Goal: Information Seeking & Learning: Check status

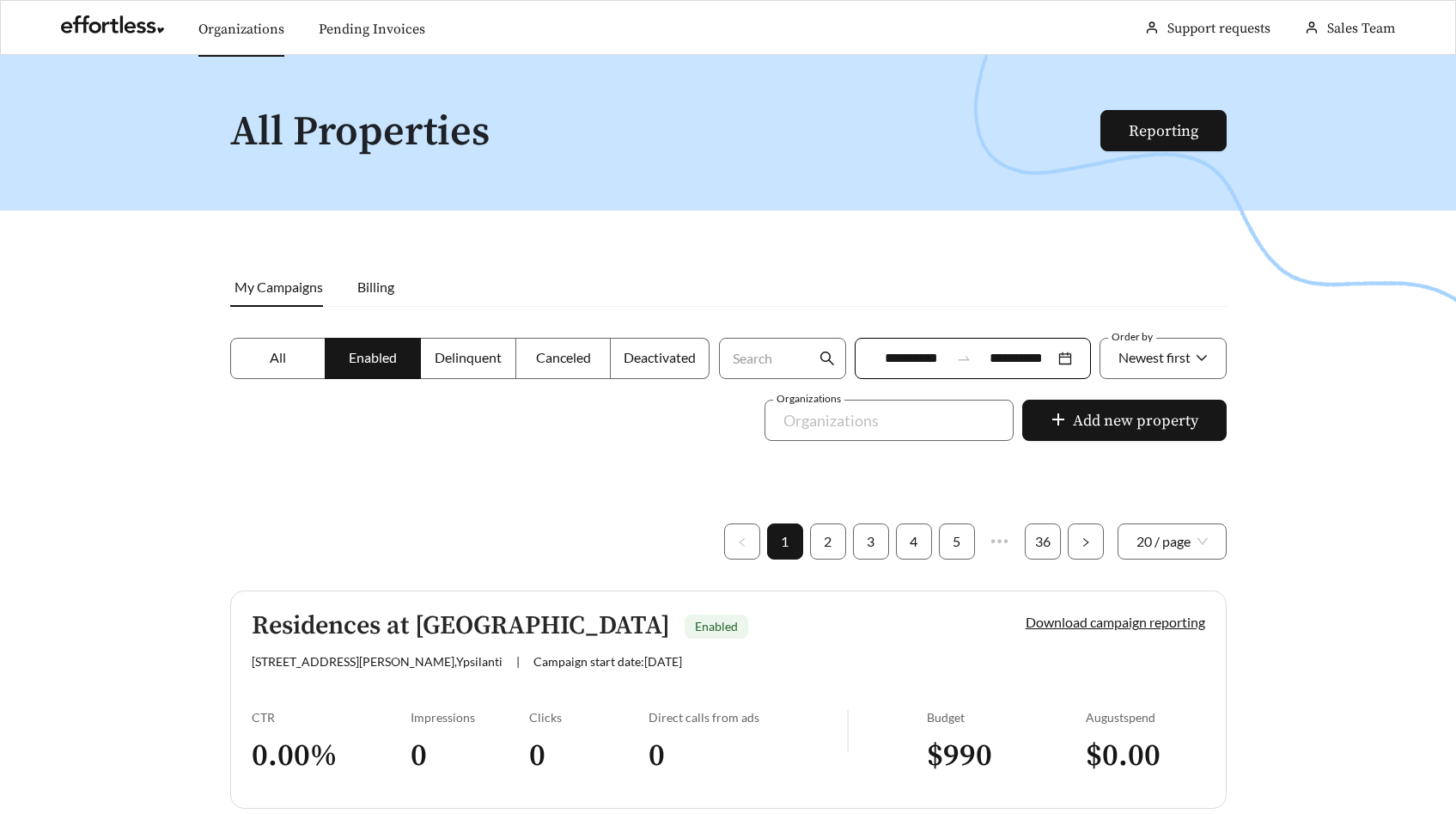
click at [268, 29] on link "Organizations" at bounding box center [241, 28] width 86 height 17
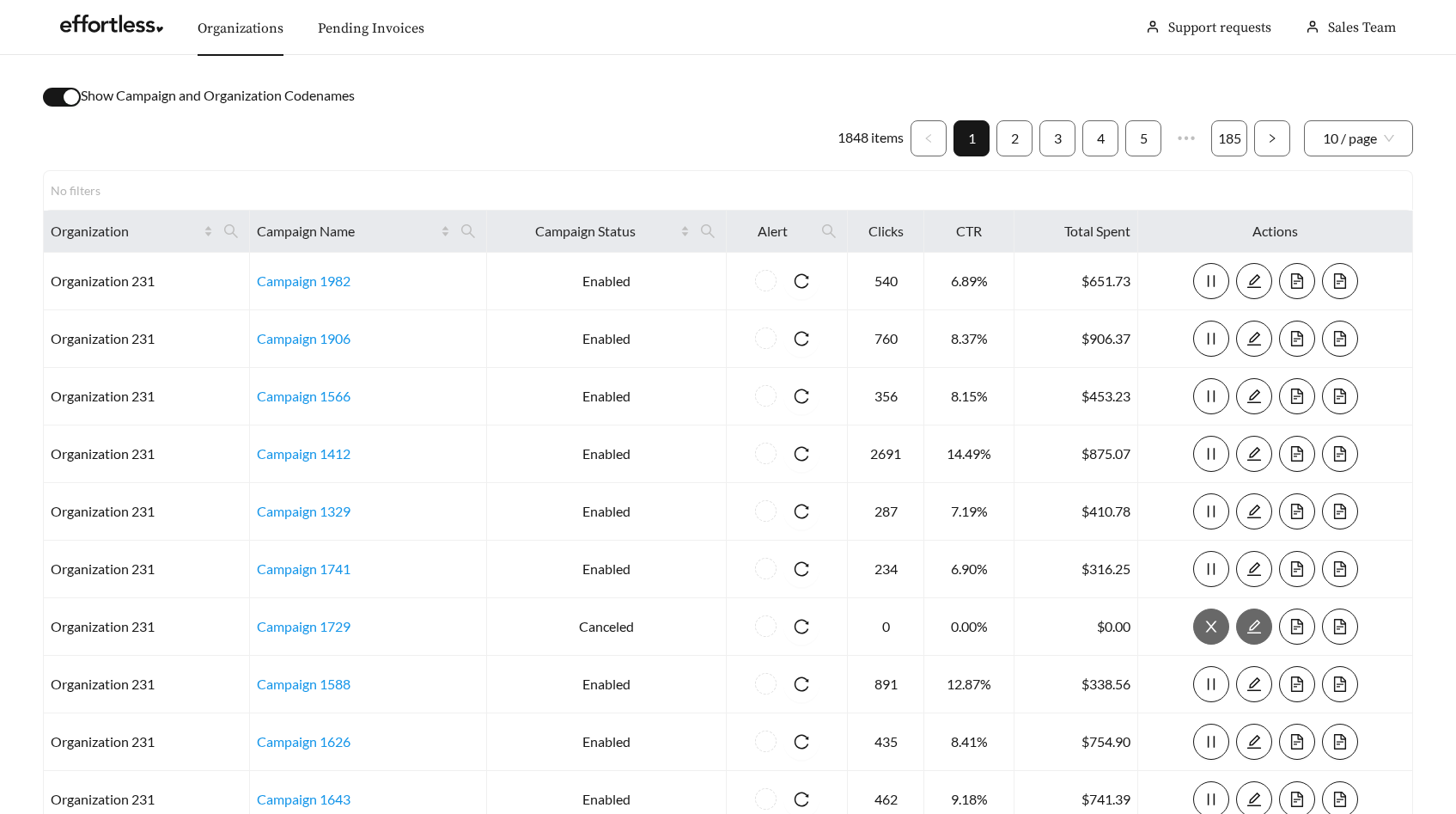
click at [75, 98] on div "button" at bounding box center [71, 97] width 15 height 15
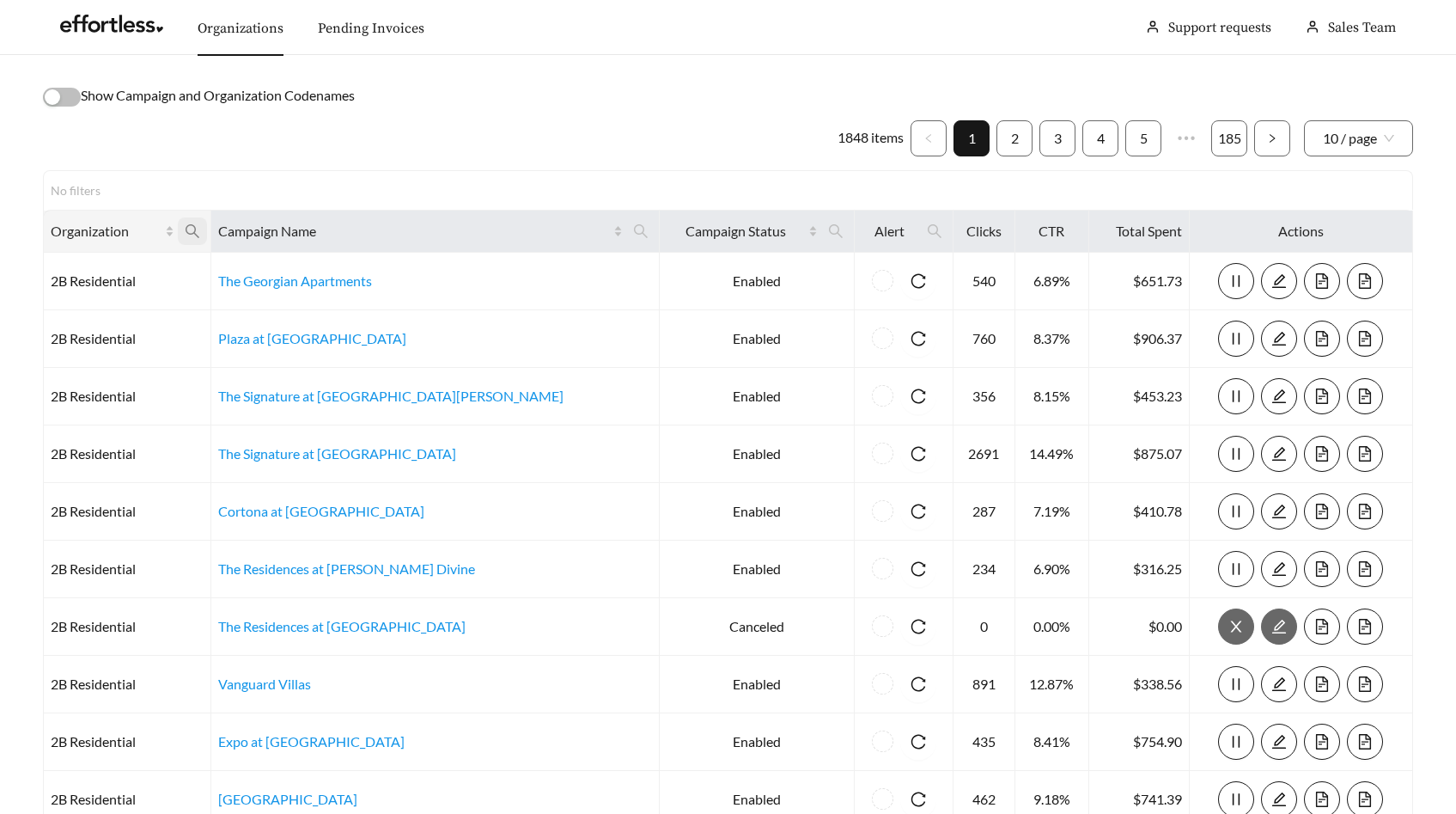
click at [200, 231] on icon "search" at bounding box center [191, 231] width 15 height 15
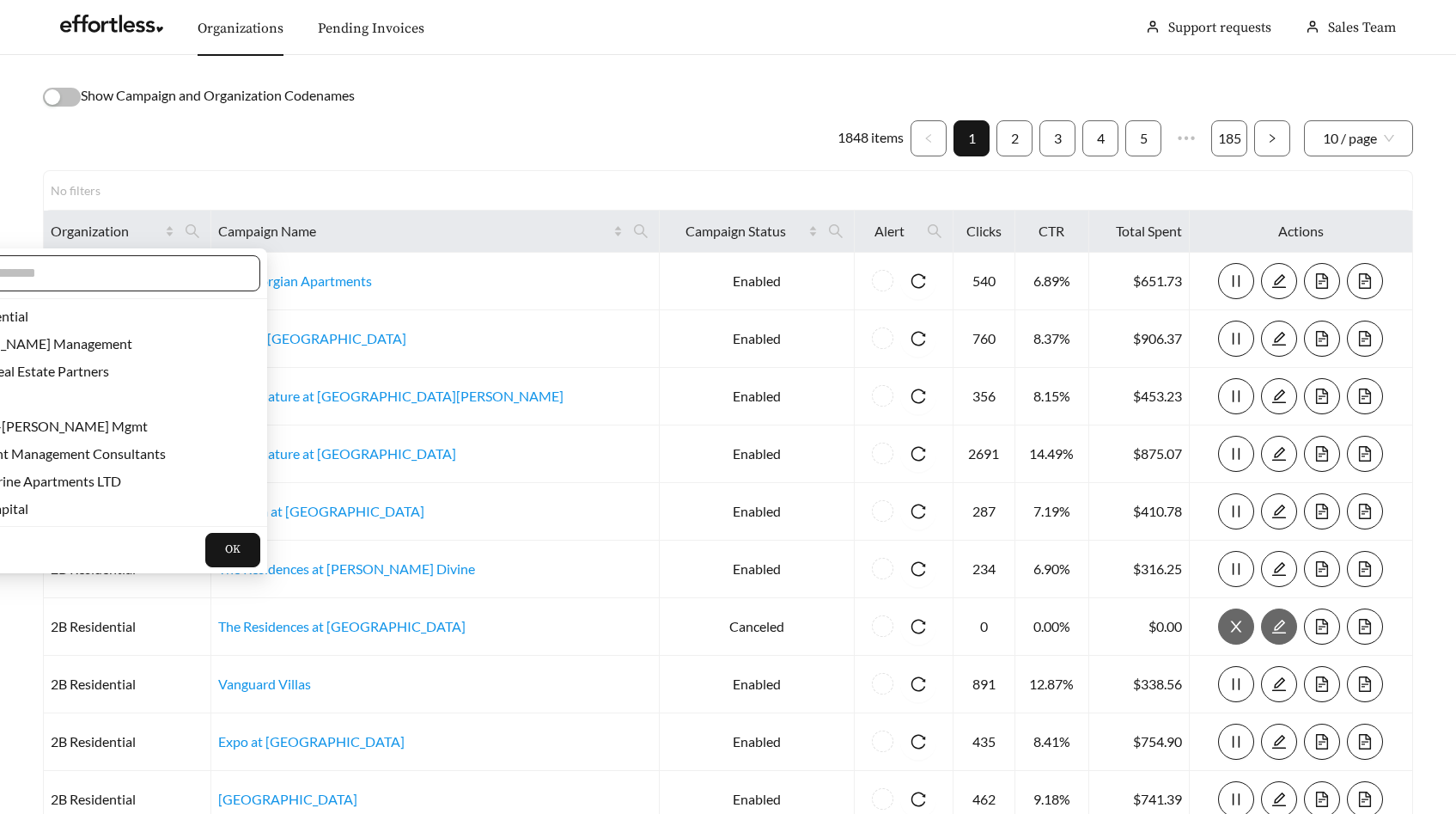
click at [145, 270] on input "text" at bounding box center [94, 273] width 295 height 20
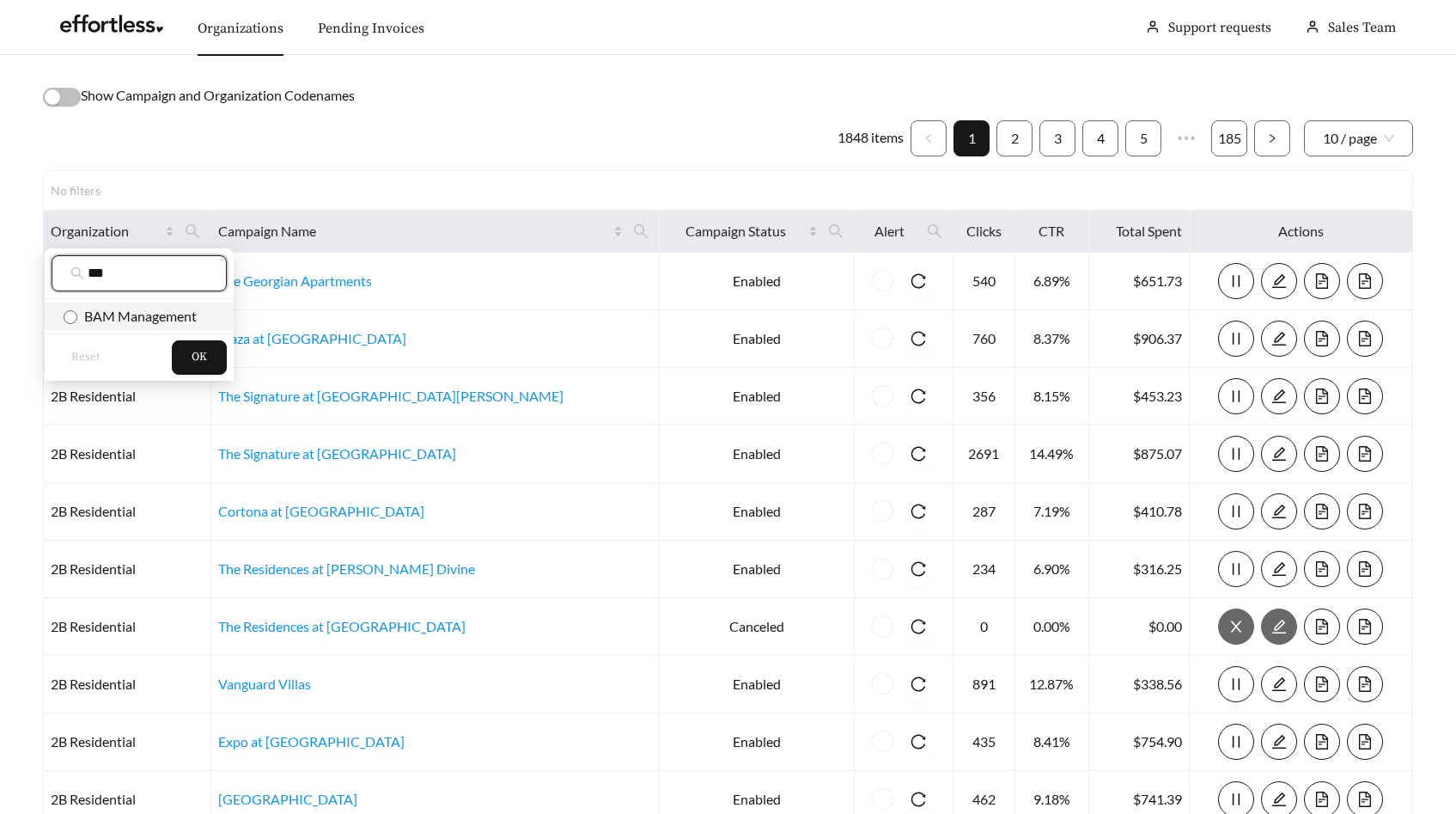
type input "***"
click at [153, 318] on span "BAM Management" at bounding box center [136, 316] width 120 height 16
click at [206, 361] on span "OK" at bounding box center [199, 357] width 15 height 17
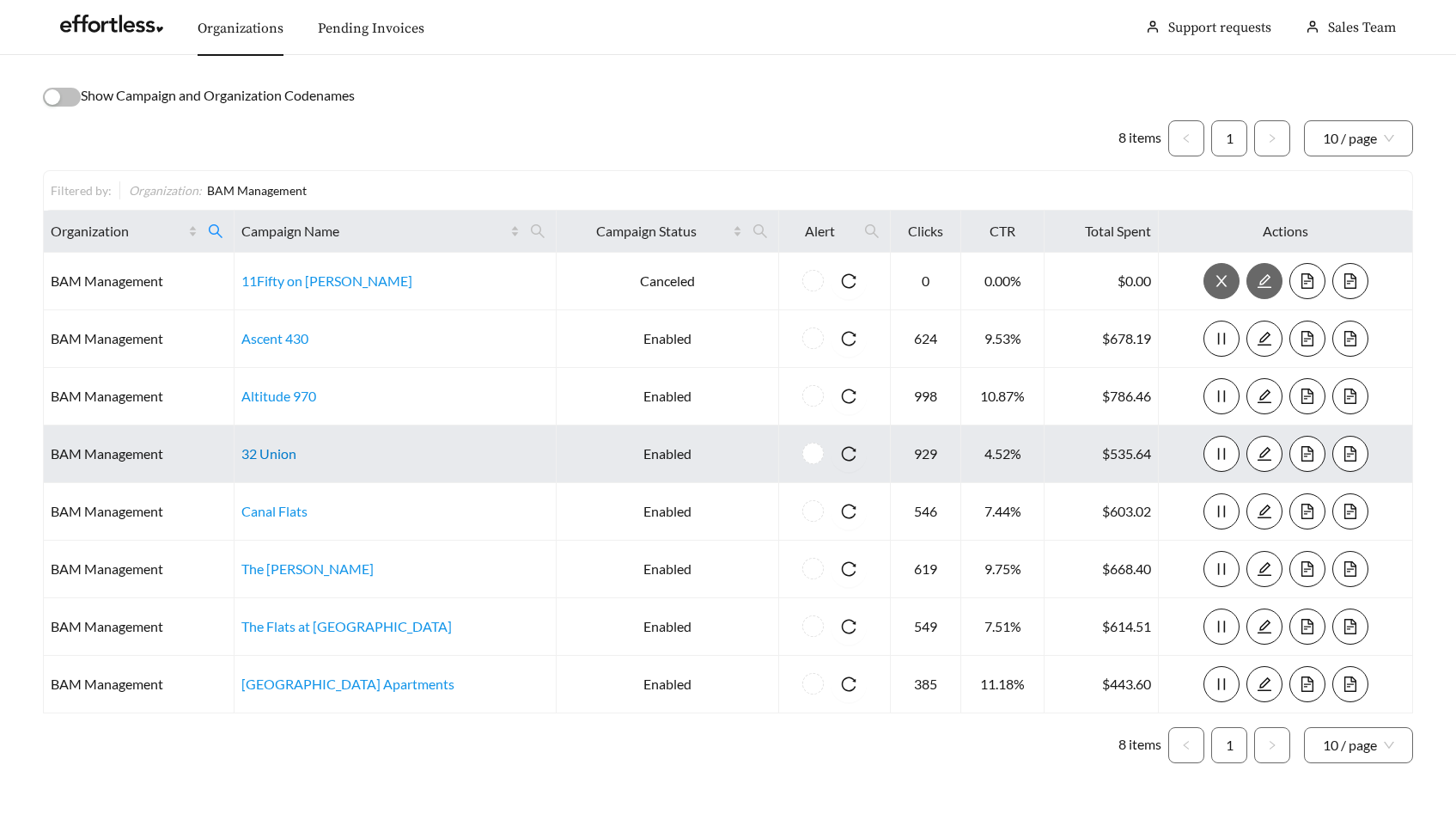
click at [283, 451] on link "32 Union" at bounding box center [269, 453] width 55 height 16
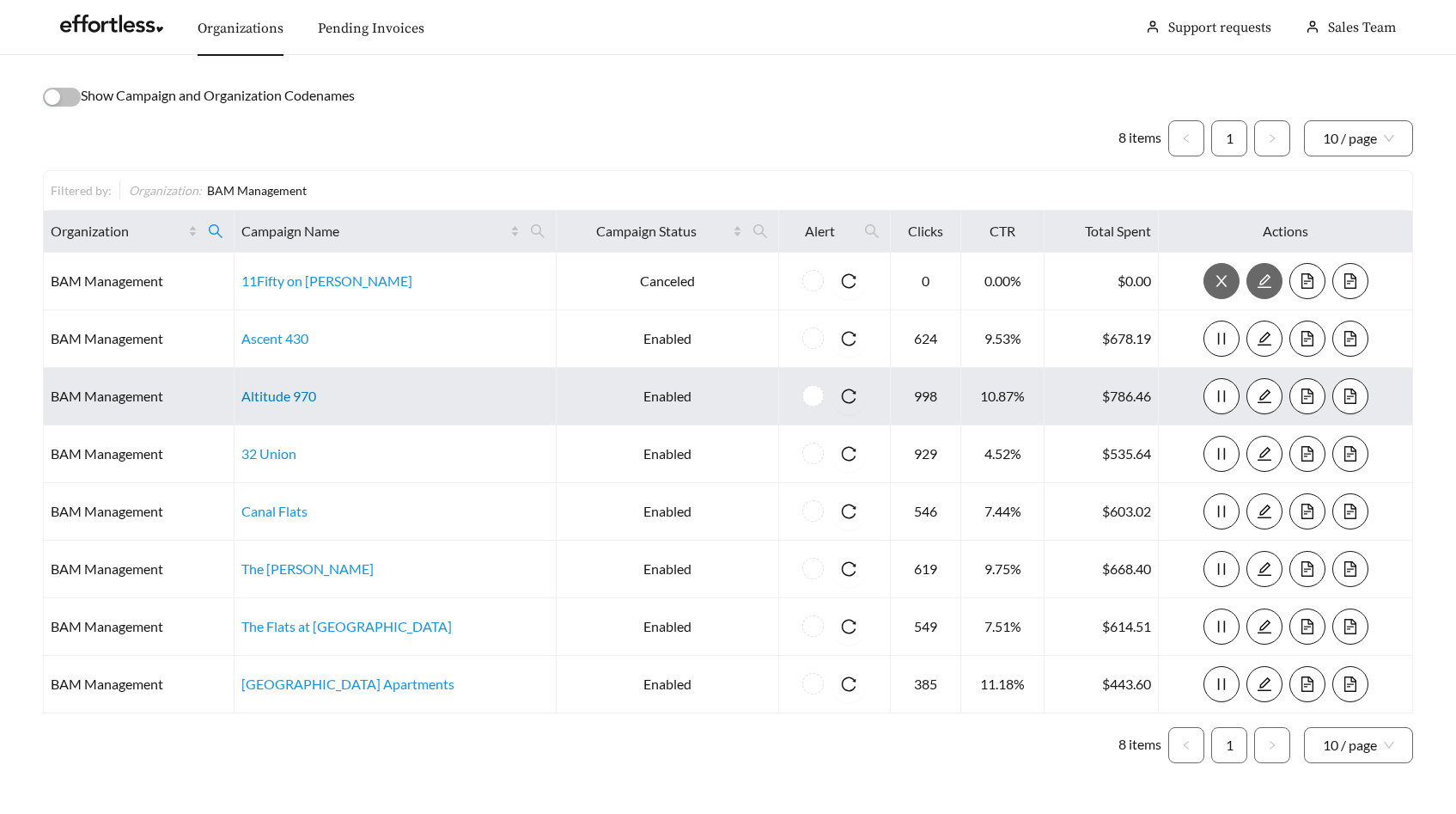
click at [295, 396] on link "Altitude 970" at bounding box center [278, 395] width 74 height 16
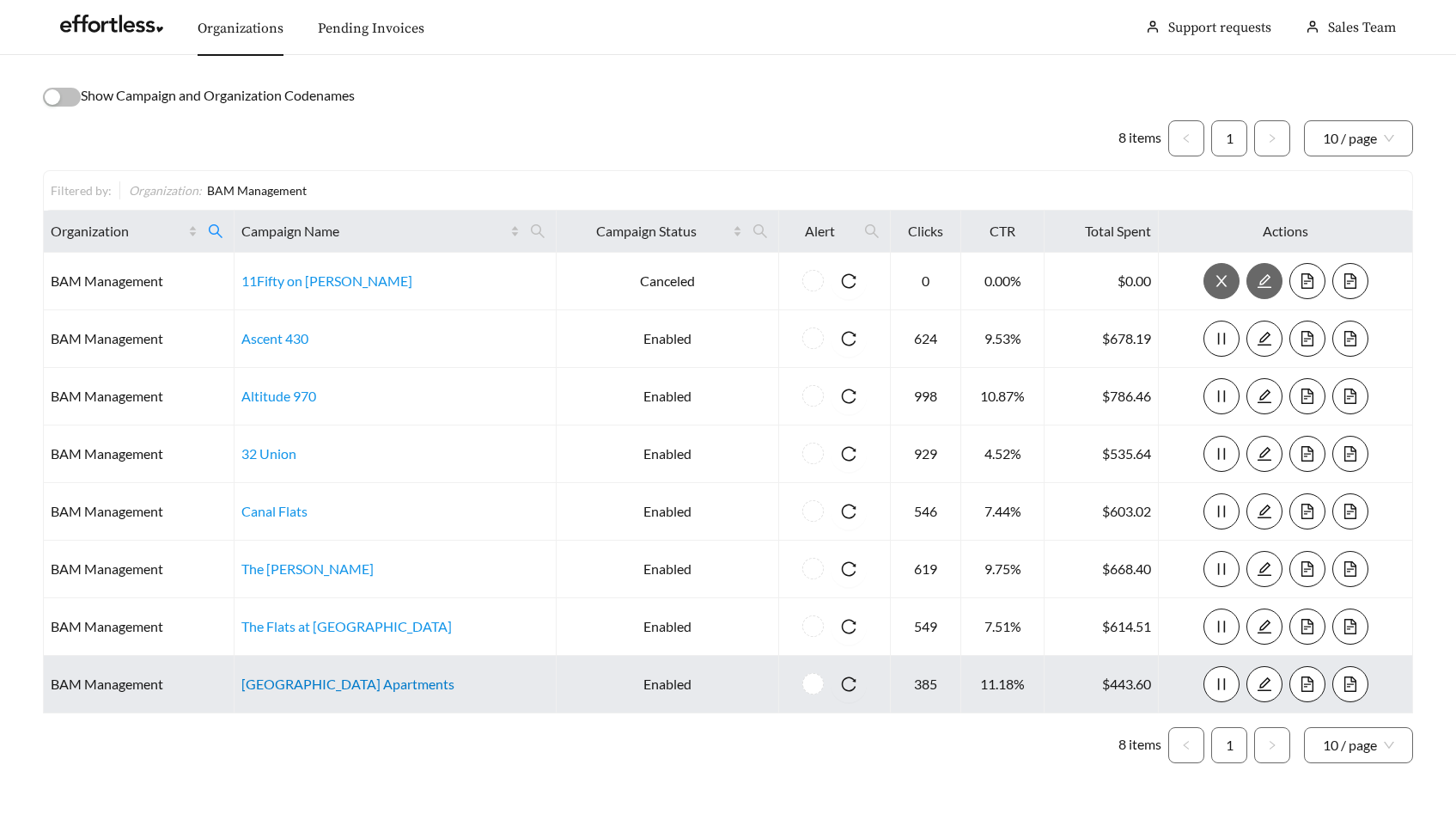
click at [284, 681] on link "[GEOGRAPHIC_DATA] Apartments" at bounding box center [347, 684] width 213 height 16
